Goal: Transaction & Acquisition: Purchase product/service

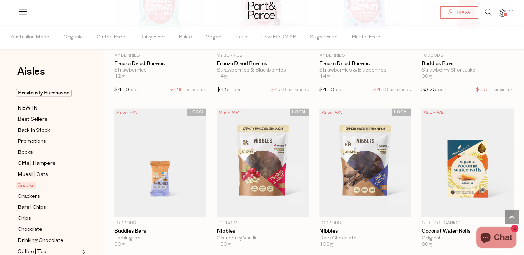
scroll to position [1045, 0]
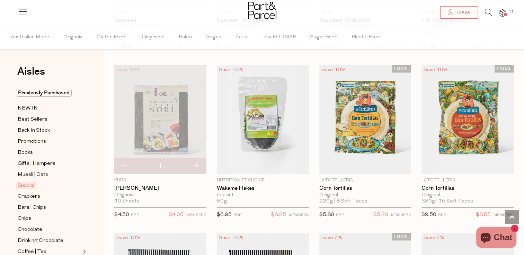
scroll to position [2389, 0]
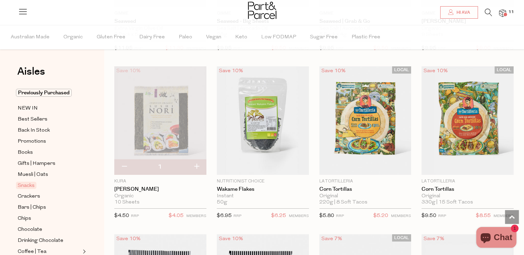
click at [292, 163] on span "Add To Parcel" at bounding box center [263, 170] width 88 height 15
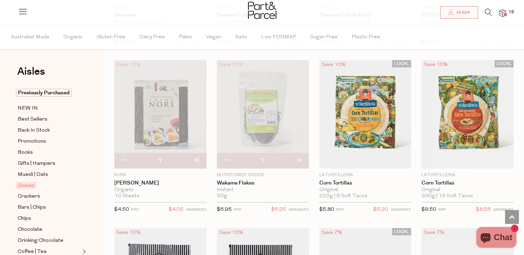
scroll to position [2395, 0]
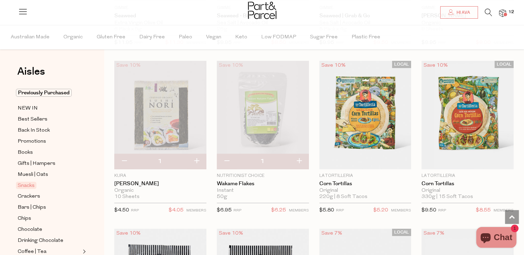
click at [466, 162] on span "Add To Parcel" at bounding box center [467, 165] width 43 height 7
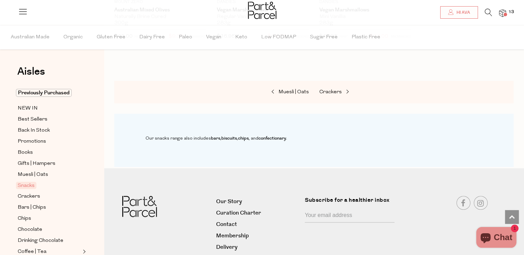
scroll to position [2905, 0]
click at [25, 154] on span "Books" at bounding box center [25, 153] width 15 height 8
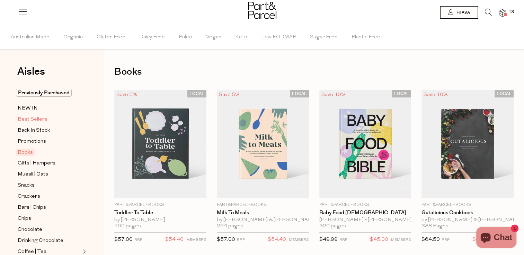
click at [28, 119] on span "Best Sellers" at bounding box center [33, 120] width 30 height 8
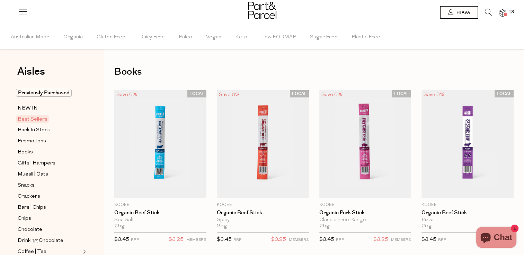
type input "5"
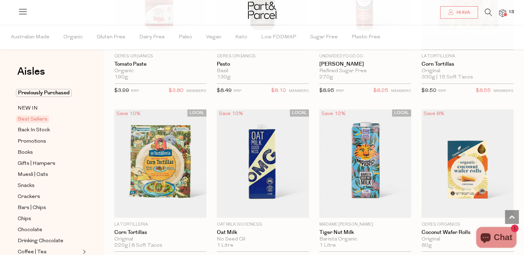
scroll to position [1195, 0]
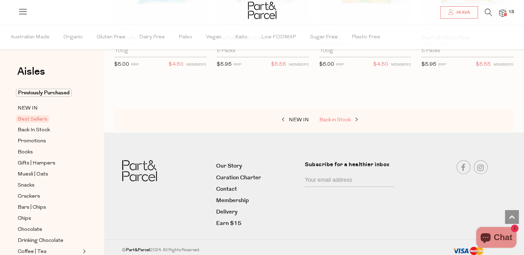
click at [333, 119] on span "Back in Stock" at bounding box center [334, 120] width 31 height 5
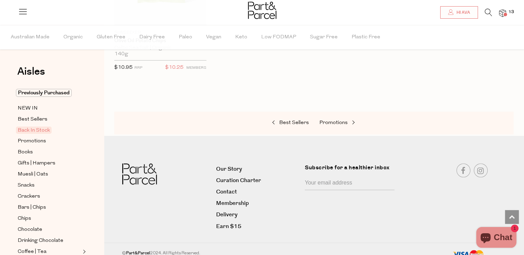
scroll to position [526, 0]
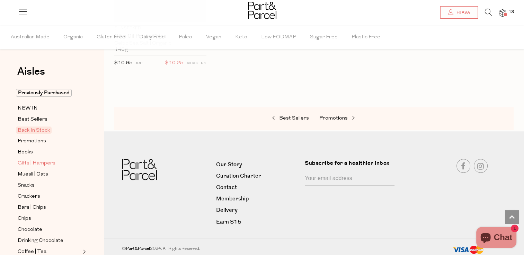
click at [35, 167] on span "Gifts | Hampers" at bounding box center [37, 164] width 38 height 8
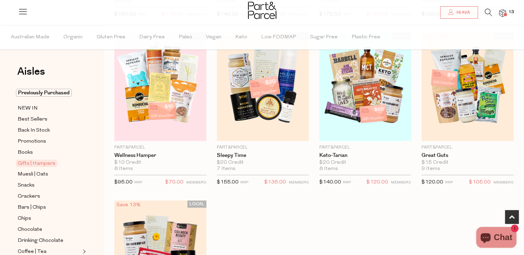
scroll to position [228, 0]
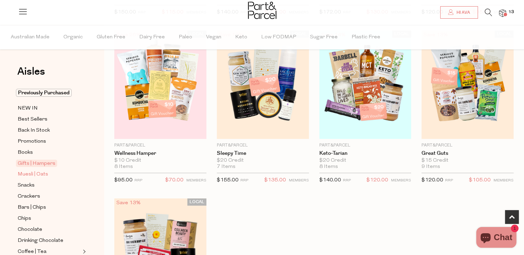
click at [42, 171] on span "Muesli | Oats" at bounding box center [33, 175] width 30 height 8
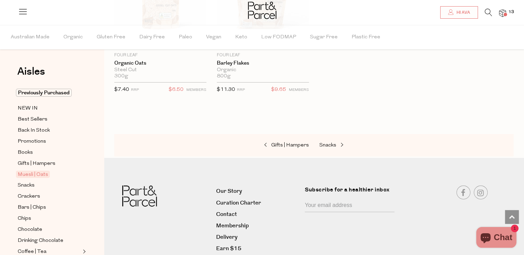
scroll to position [2204, 0]
